Goal: Task Accomplishment & Management: Use online tool/utility

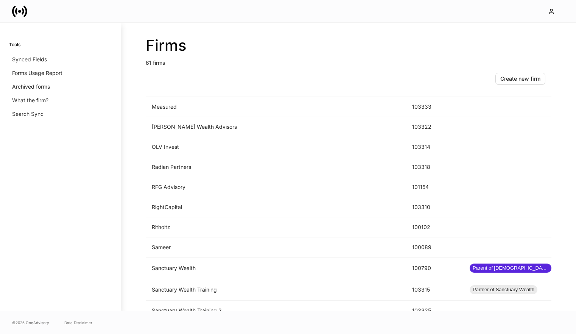
scroll to position [1041, 0]
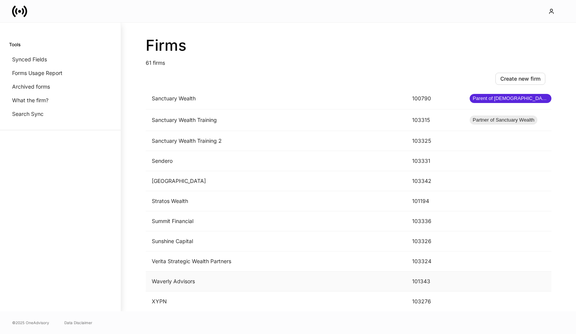
click at [273, 281] on td "Waverly Advisors" at bounding box center [276, 281] width 260 height 20
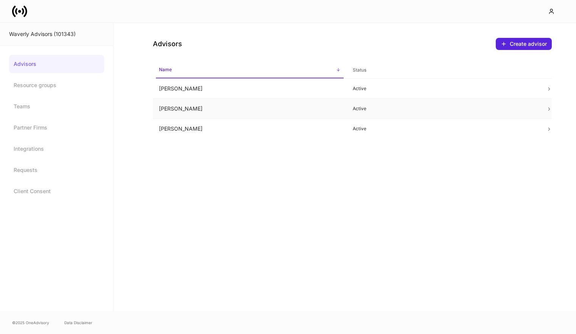
click at [317, 106] on td "[PERSON_NAME]" at bounding box center [250, 109] width 194 height 20
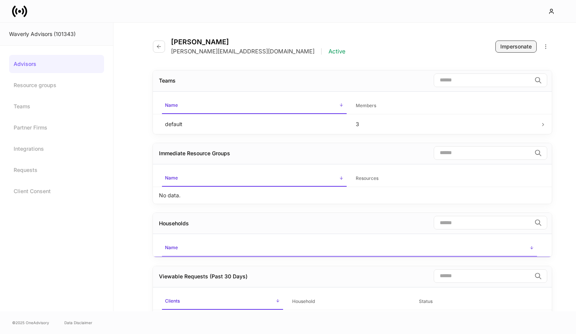
click at [510, 45] on div "Impersonate" at bounding box center [515, 47] width 31 height 8
